Goal: Information Seeking & Learning: Learn about a topic

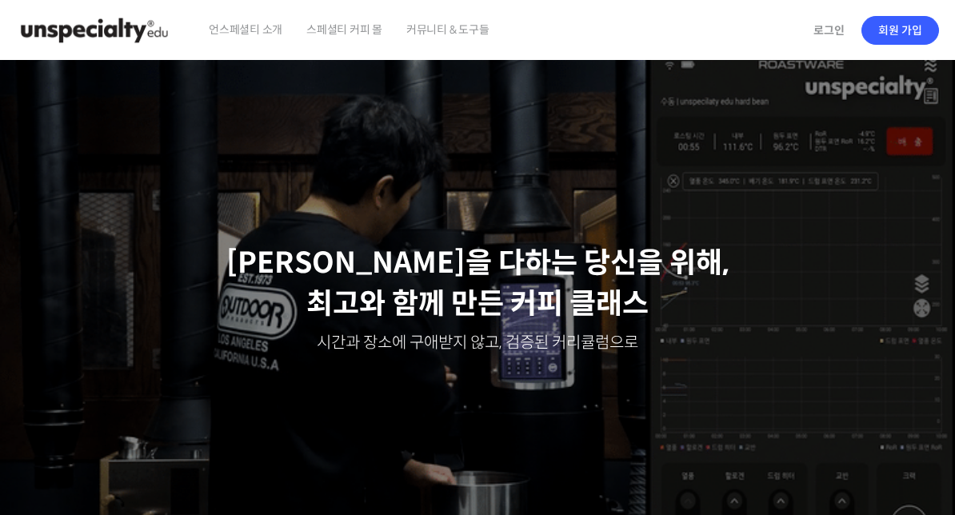
click at [827, 34] on link "로그인" at bounding box center [829, 30] width 50 height 37
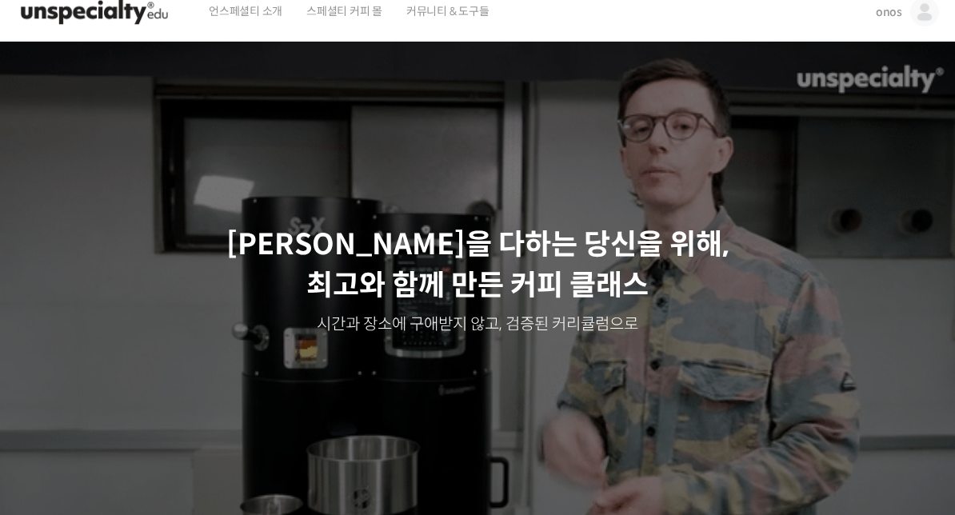
scroll to position [18, 0]
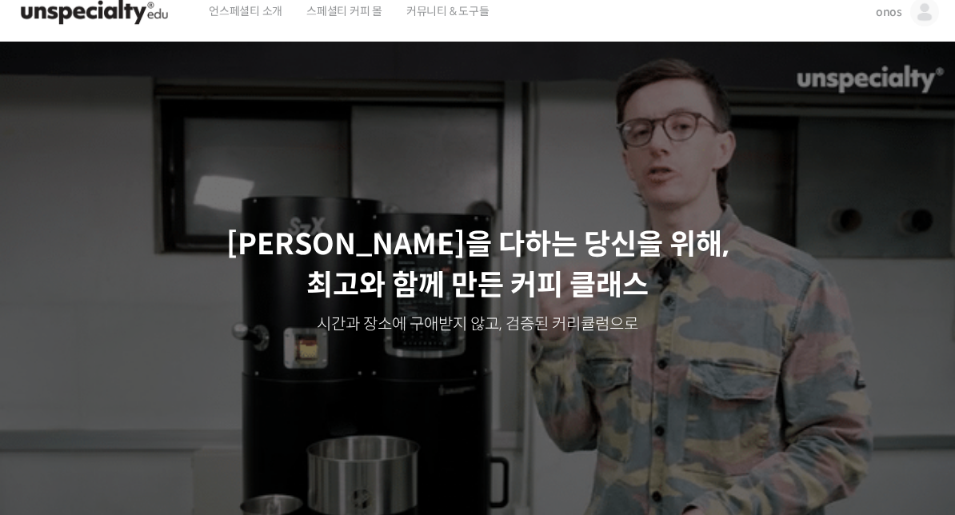
click at [923, 23] on img at bounding box center [925, 12] width 29 height 29
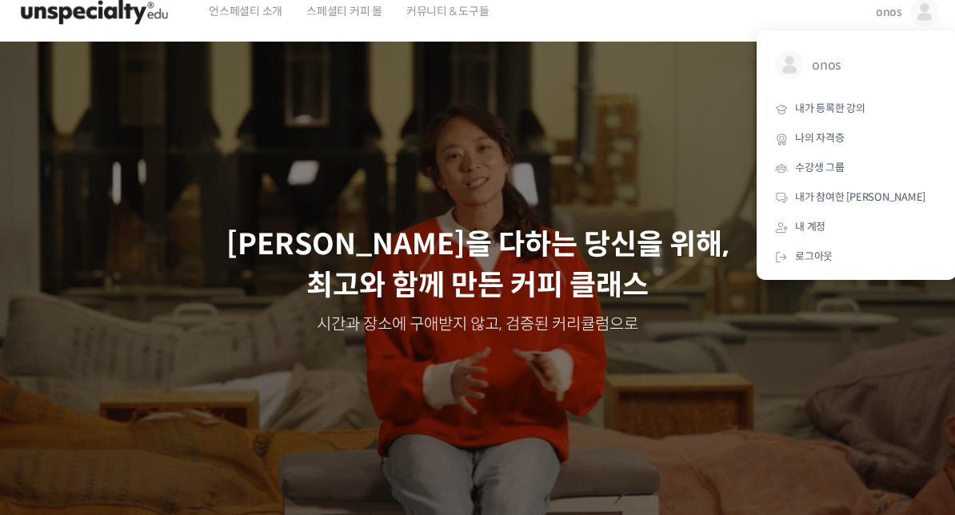
click at [872, 118] on link "내가 등록한 강의" at bounding box center [856, 109] width 187 height 30
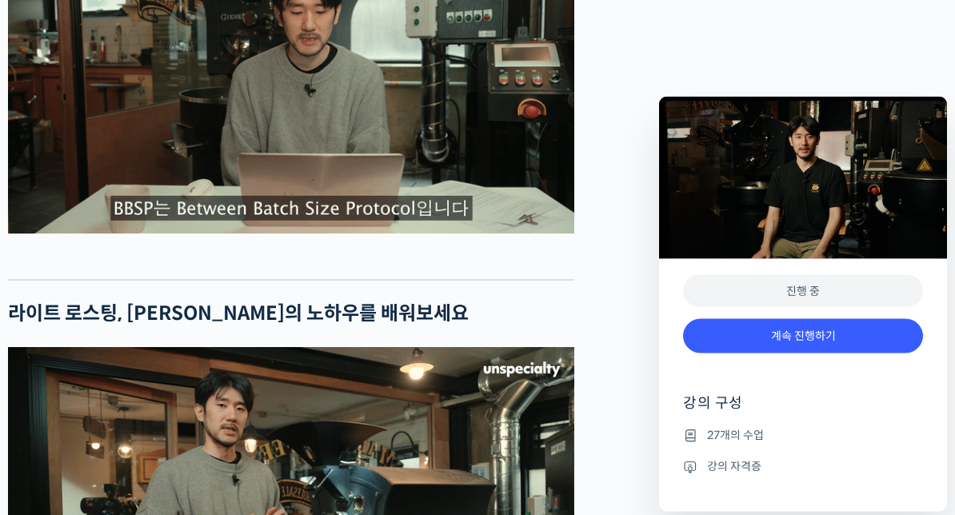
scroll to position [2921, 0]
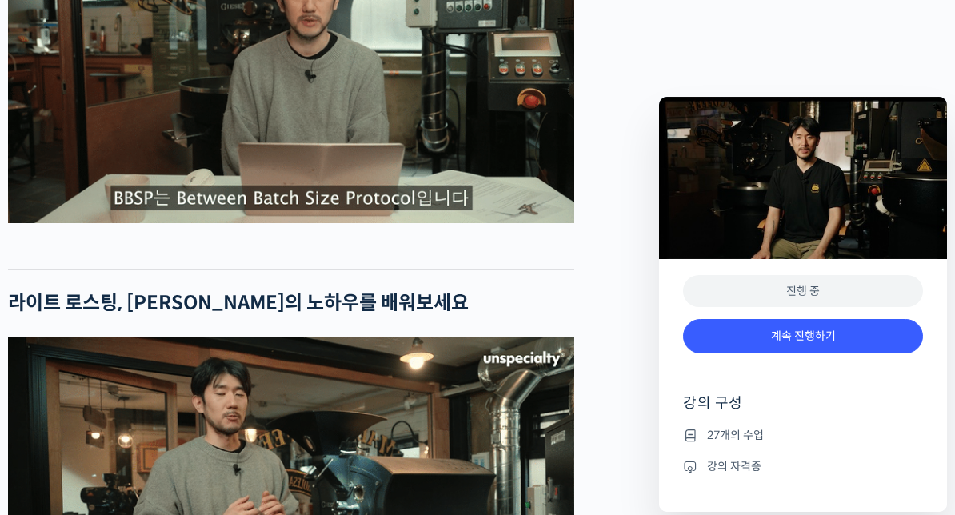
click at [712, 331] on link "계속 진행하기" at bounding box center [803, 336] width 240 height 34
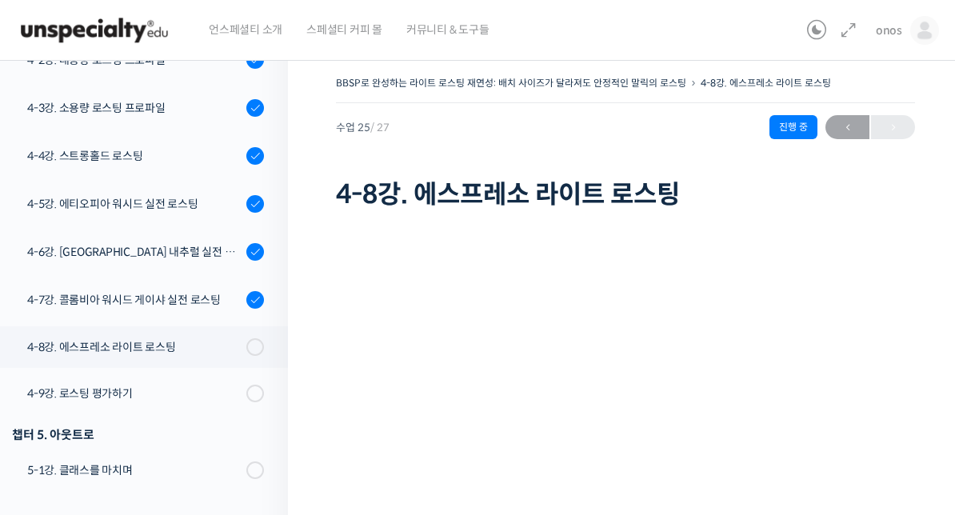
click at [225, 271] on link "4-6강. 에티오피아 내추럴 실전 로스팅" at bounding box center [140, 251] width 296 height 43
